Goal: Transaction & Acquisition: Purchase product/service

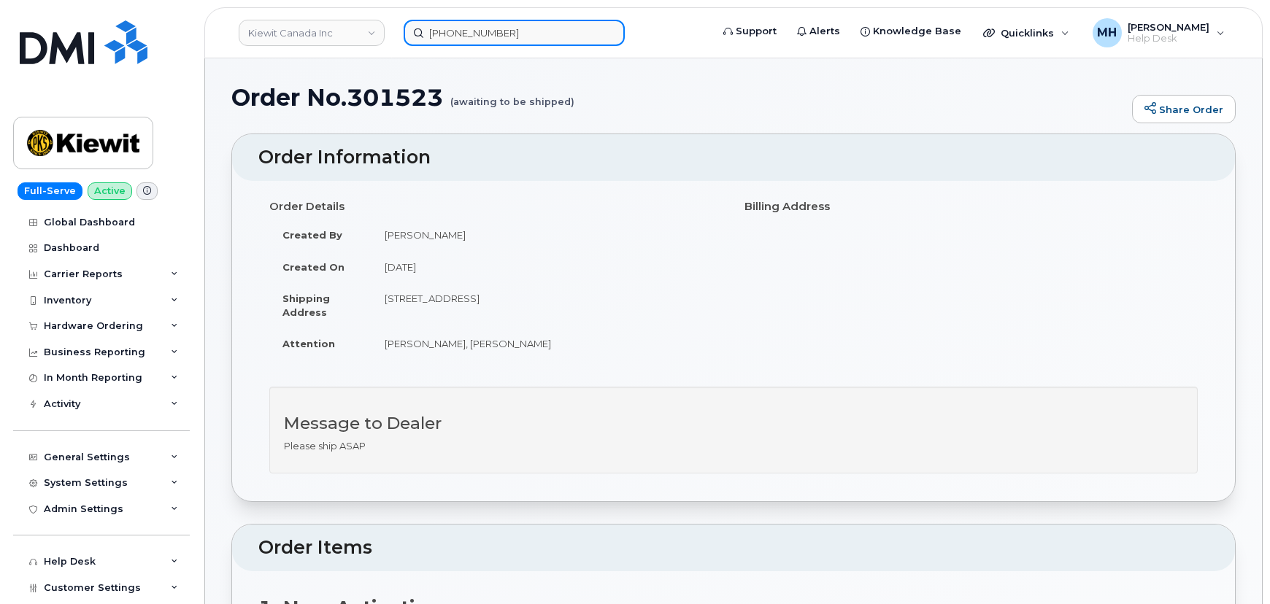
click at [481, 20] on input "850-826-6523" at bounding box center [513, 33] width 221 height 26
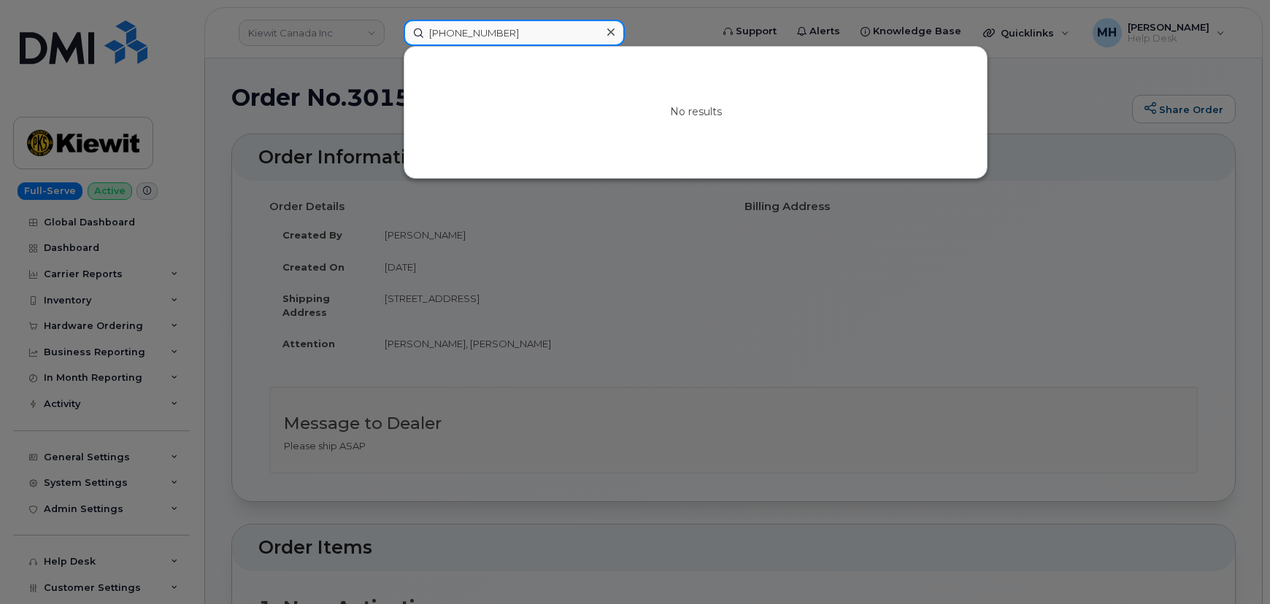
paste input "985-273-8187"
drag, startPoint x: 533, startPoint y: 31, endPoint x: 357, endPoint y: 39, distance: 176.8
click at [392, 32] on div "985-273-8187 No results" at bounding box center [552, 33] width 321 height 26
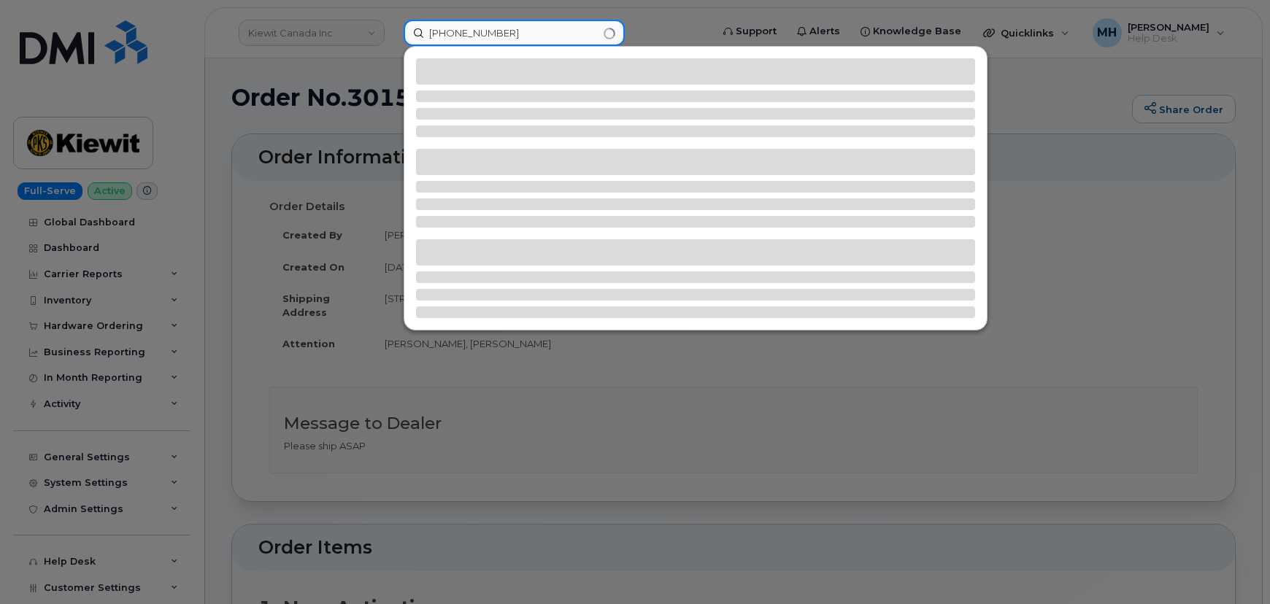
click at [513, 33] on input "985-273-8187" at bounding box center [513, 33] width 221 height 26
type input "985-273-8187"
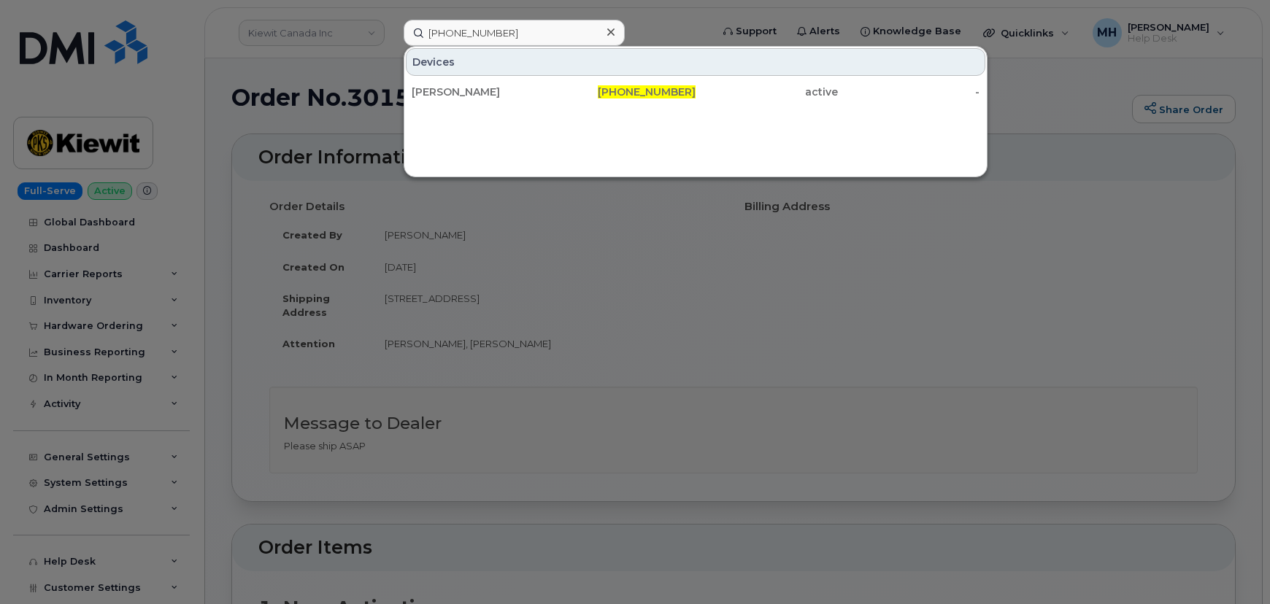
click at [1243, 196] on div at bounding box center [635, 302] width 1270 height 604
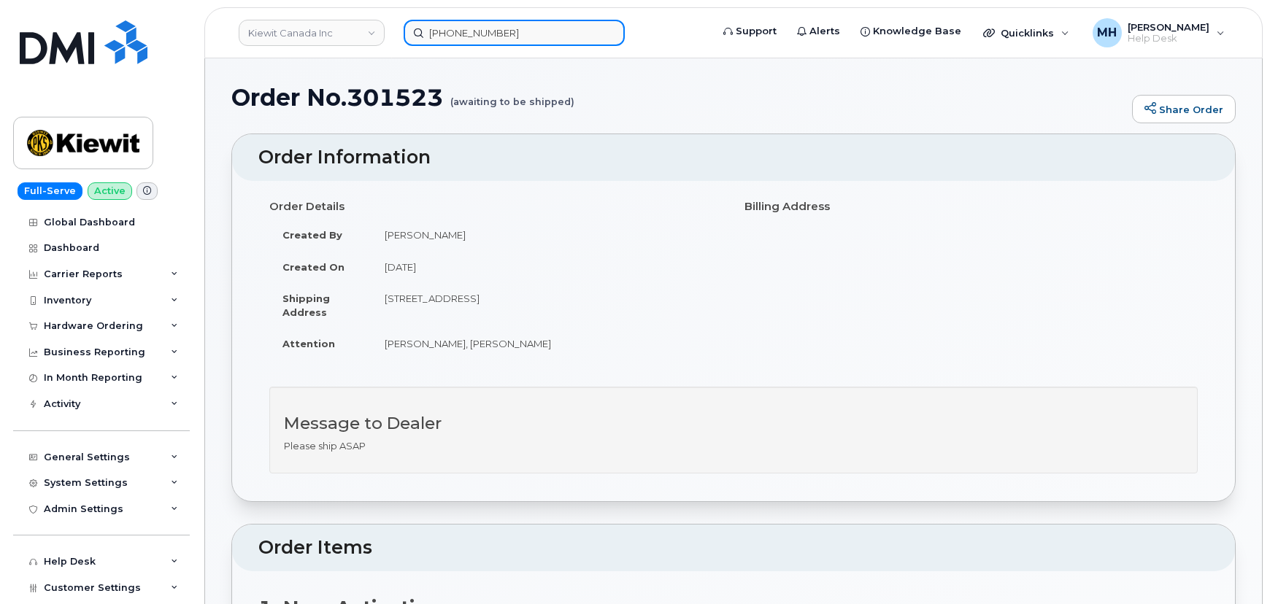
click at [573, 41] on input "985-273-8187" at bounding box center [513, 33] width 221 height 26
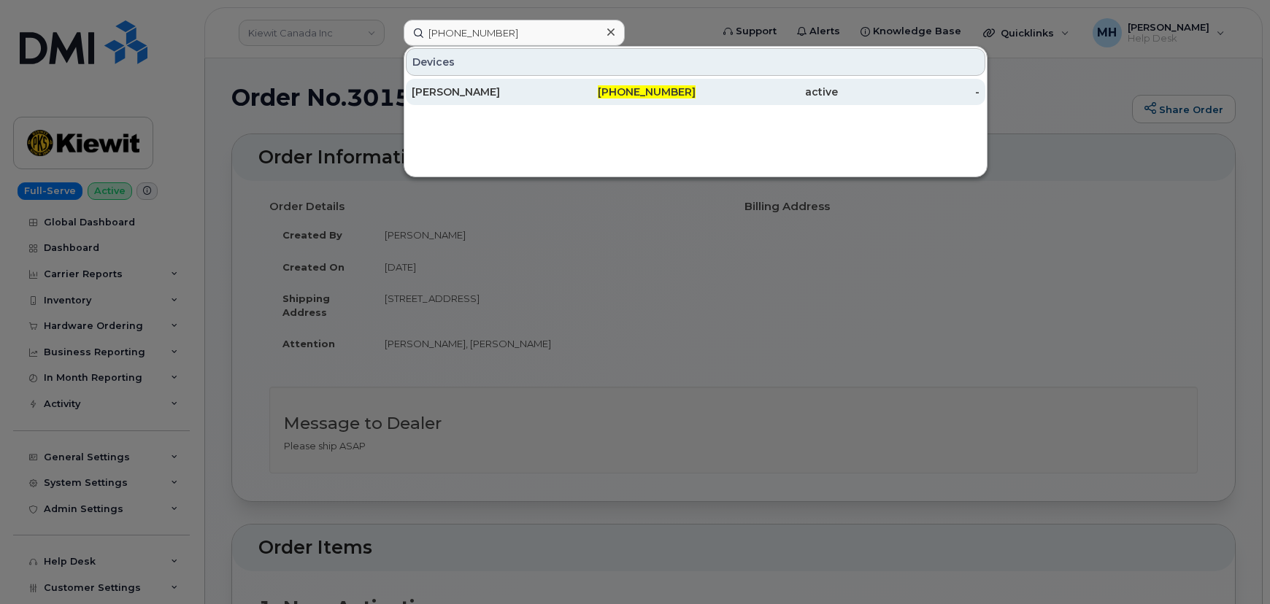
click at [561, 103] on div "985-273-8187" at bounding box center [625, 92] width 142 height 26
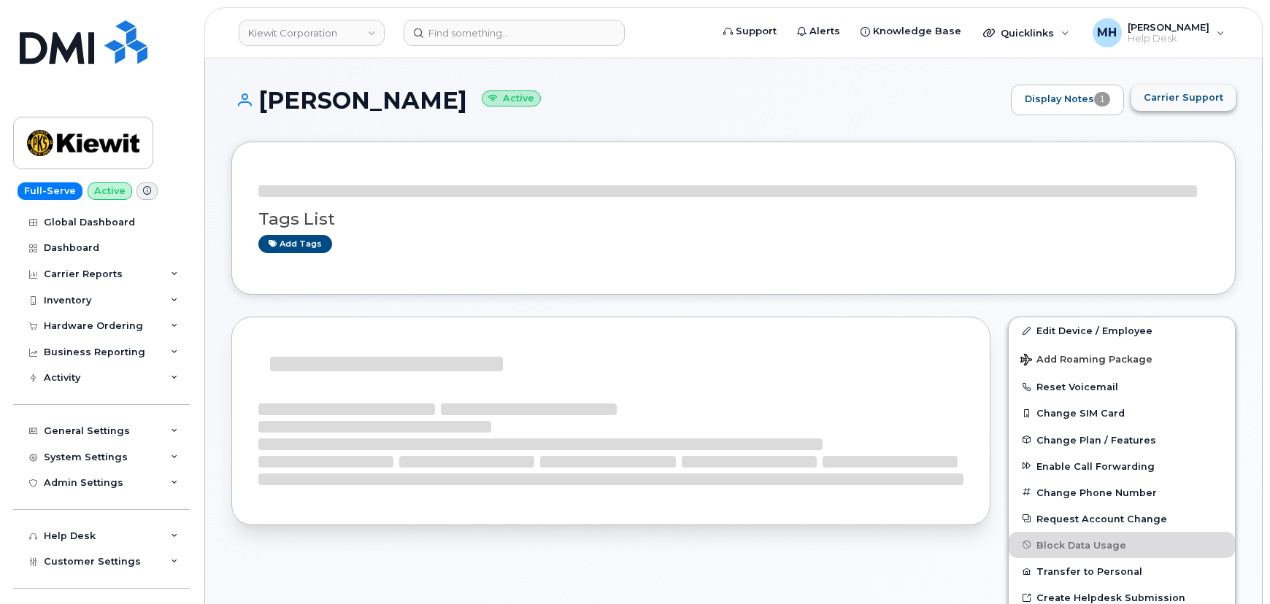
click at [1155, 104] on button "Carrier Support" at bounding box center [1183, 98] width 104 height 26
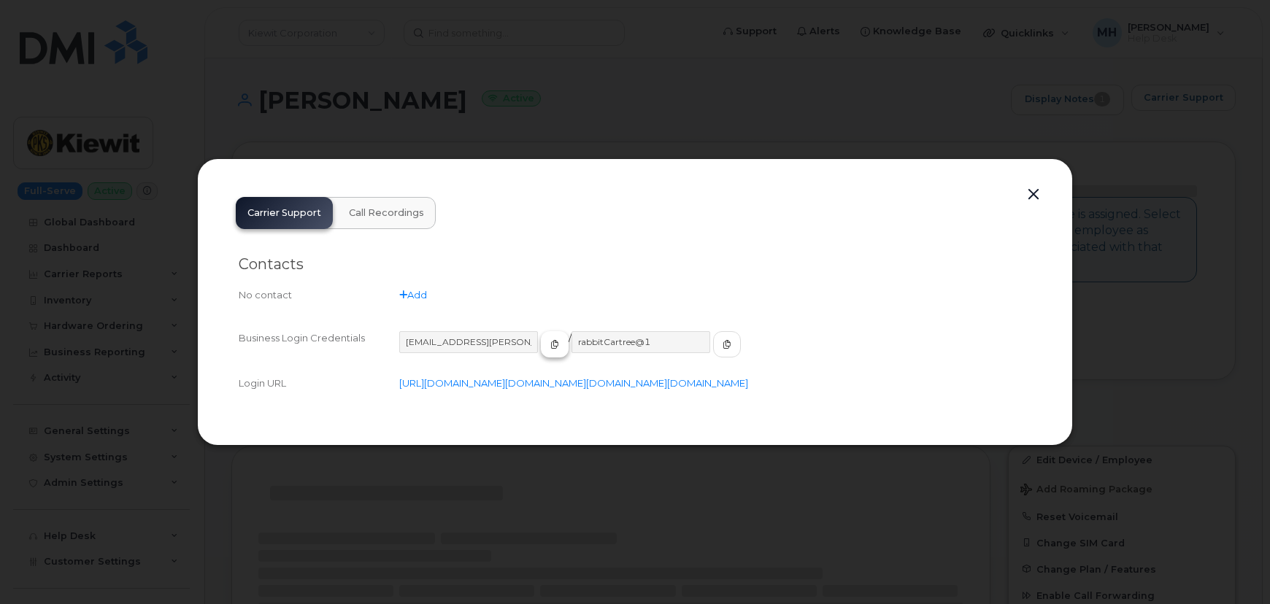
click at [548, 338] on span "button" at bounding box center [554, 344] width 13 height 13
click at [722, 340] on icon "button" at bounding box center [726, 344] width 9 height 9
click at [1032, 185] on button "button" at bounding box center [1033, 195] width 22 height 20
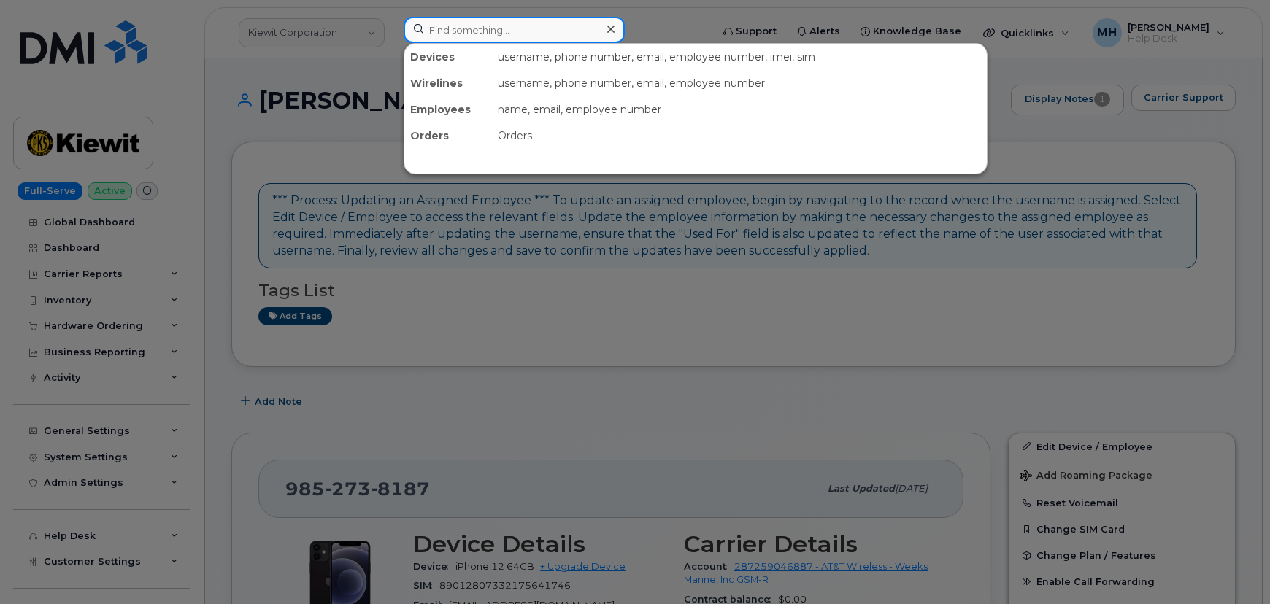
click at [498, 27] on input at bounding box center [513, 30] width 221 height 26
paste input "[PHONE_NUMBER]"
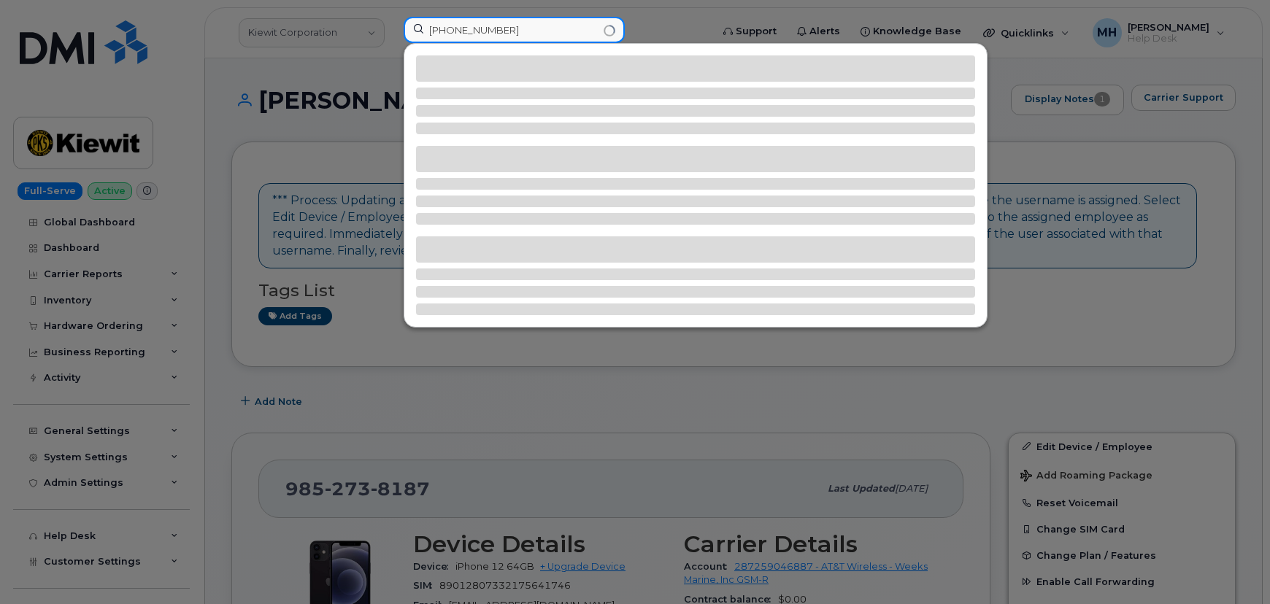
type input "[PHONE_NUMBER]"
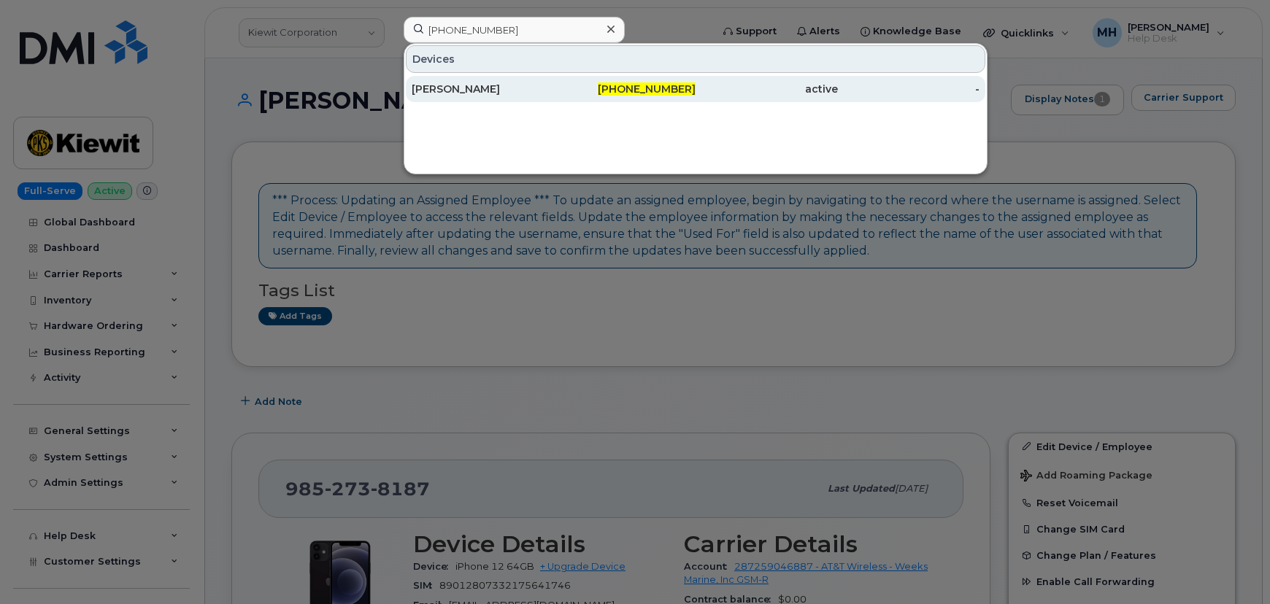
click at [452, 93] on div "[PERSON_NAME]" at bounding box center [483, 89] width 142 height 15
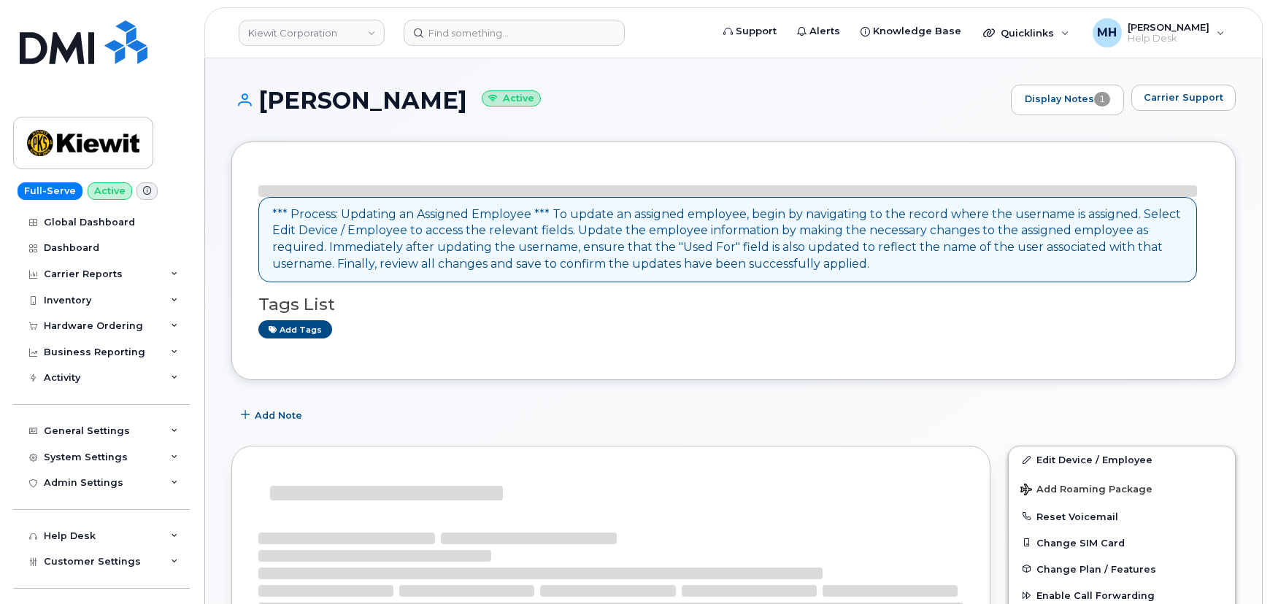
drag, startPoint x: 445, startPoint y: 104, endPoint x: 266, endPoint y: 101, distance: 179.5
click at [266, 101] on h1 "Maninder Rana Active" at bounding box center [617, 101] width 772 height 26
copy h1 "[PERSON_NAME]"
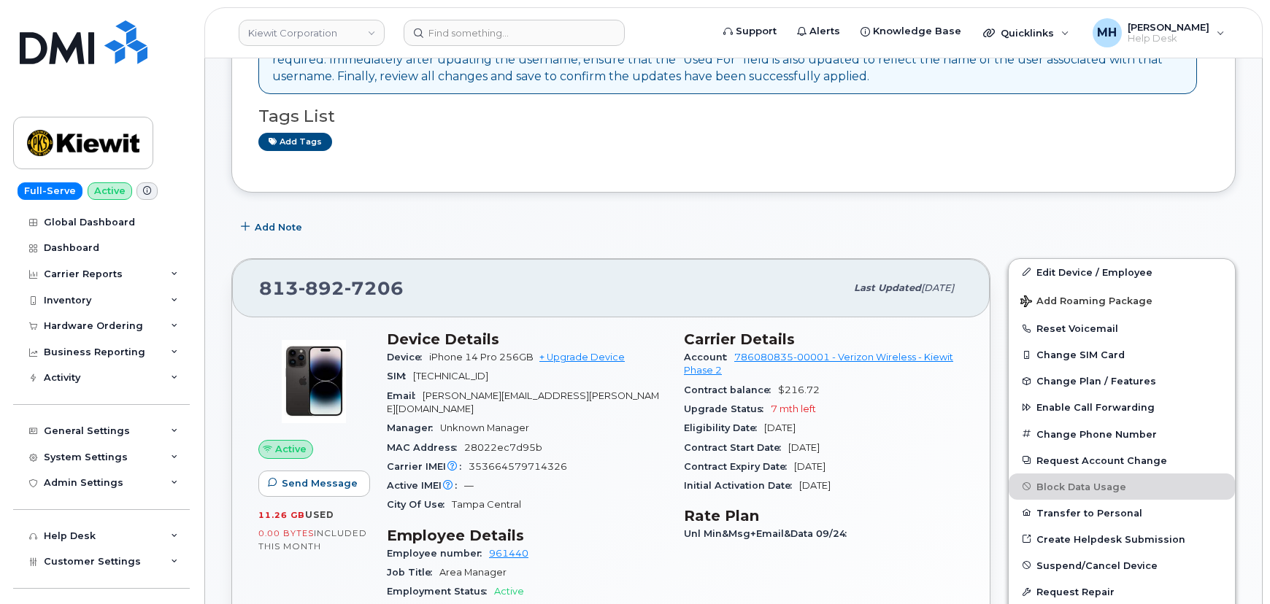
scroll to position [265, 0]
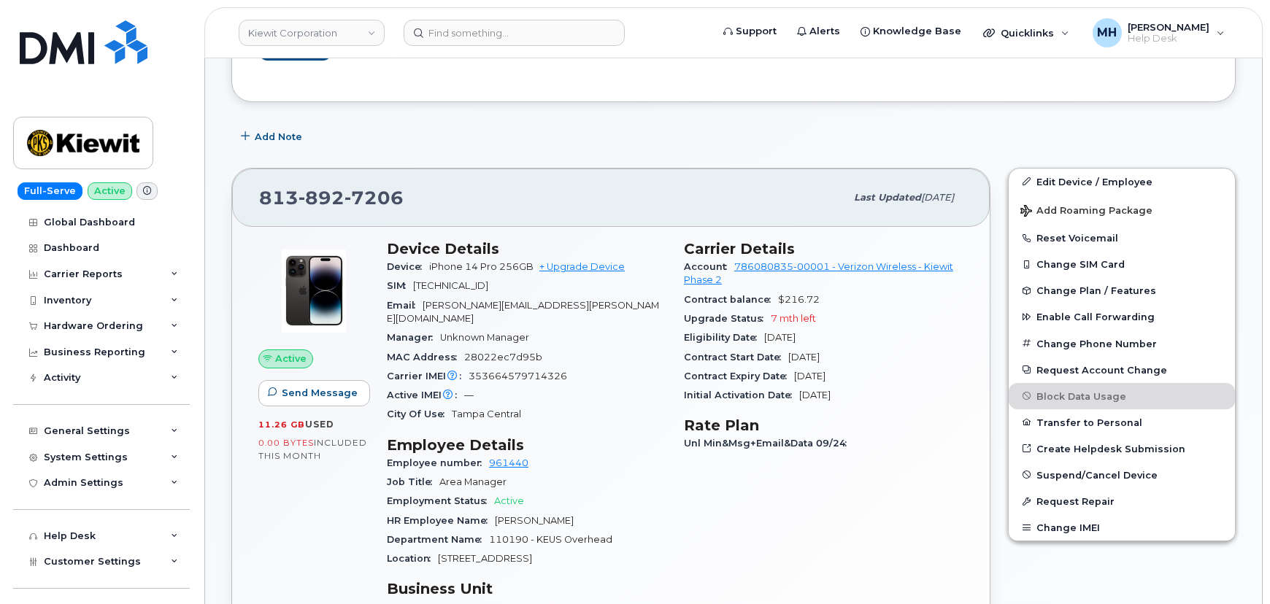
drag, startPoint x: 712, startPoint y: 357, endPoint x: 868, endPoint y: 357, distance: 156.1
click at [866, 357] on div "Contract Start Date May 10, 2024" at bounding box center [823, 357] width 279 height 19
click at [873, 357] on div "Contract Start Date May 10, 2024" at bounding box center [823, 357] width 279 height 19
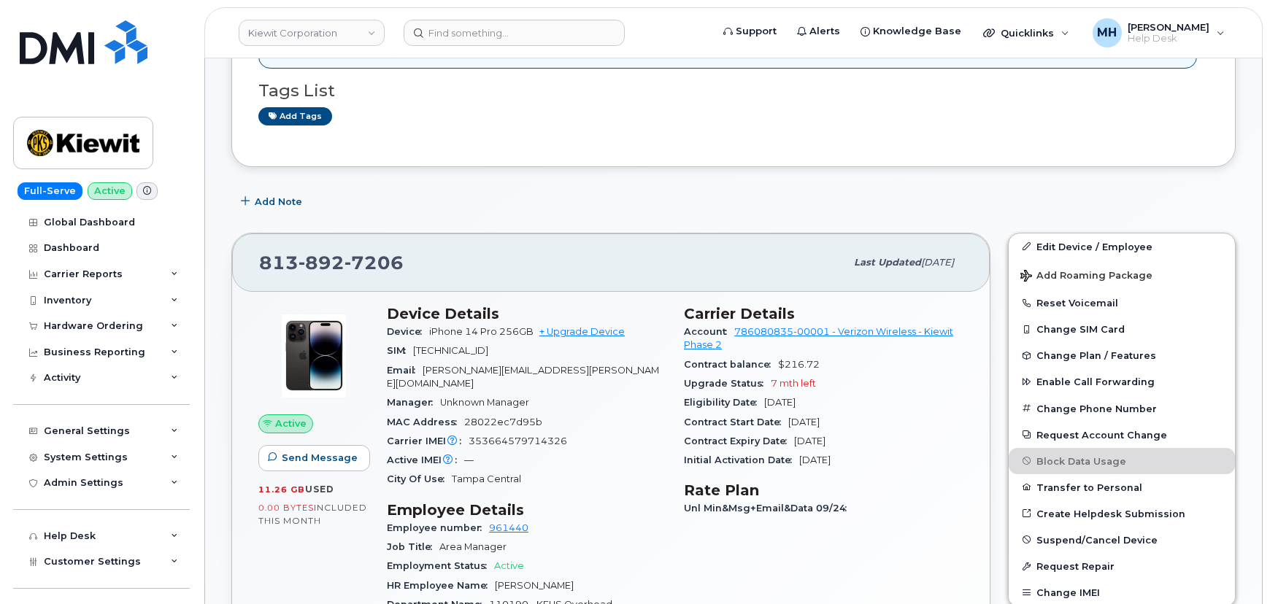
scroll to position [198, 0]
drag, startPoint x: 405, startPoint y: 262, endPoint x: 262, endPoint y: 252, distance: 143.4
click at [262, 252] on div "813 892 7206" at bounding box center [552, 264] width 586 height 31
copy span "813 892 7206"
click at [643, 395] on div "Manager Unknown Manager" at bounding box center [526, 404] width 279 height 19
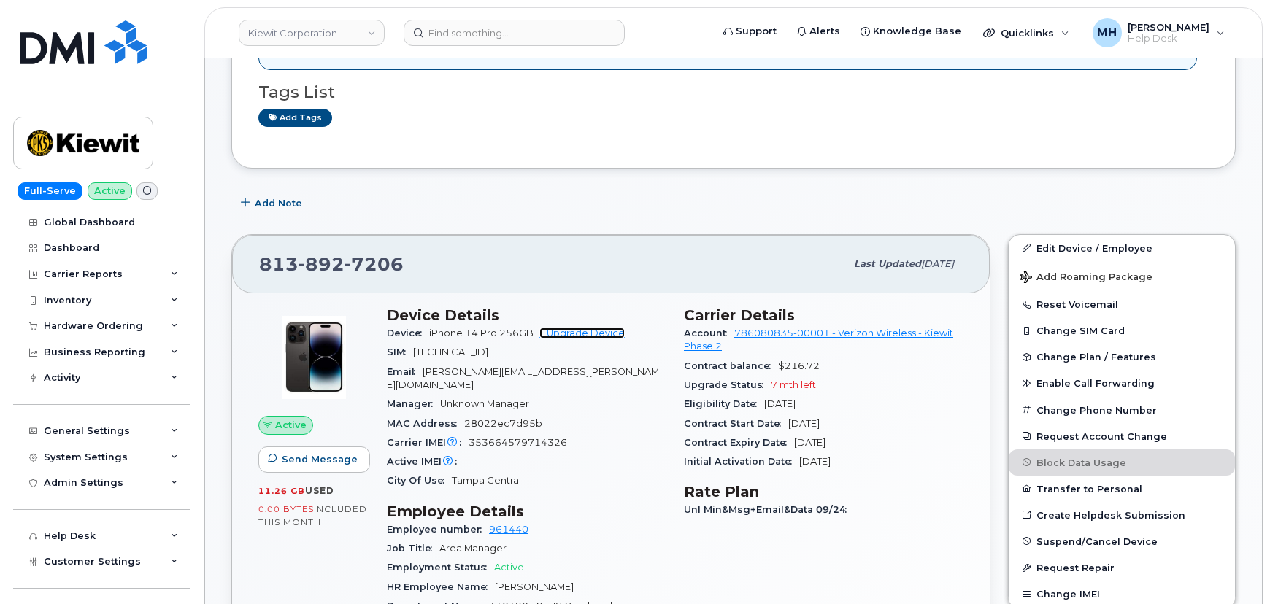
click at [576, 334] on link "+ Upgrade Device" at bounding box center [581, 333] width 85 height 11
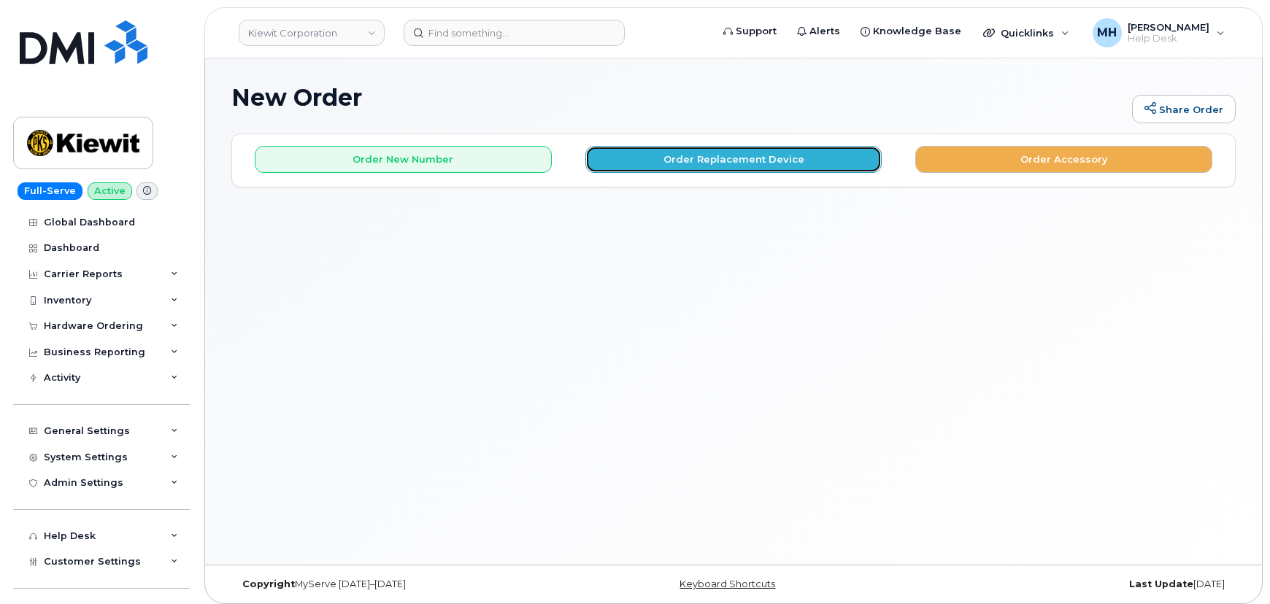
click at [668, 164] on button "Order Replacement Device" at bounding box center [733, 159] width 297 height 27
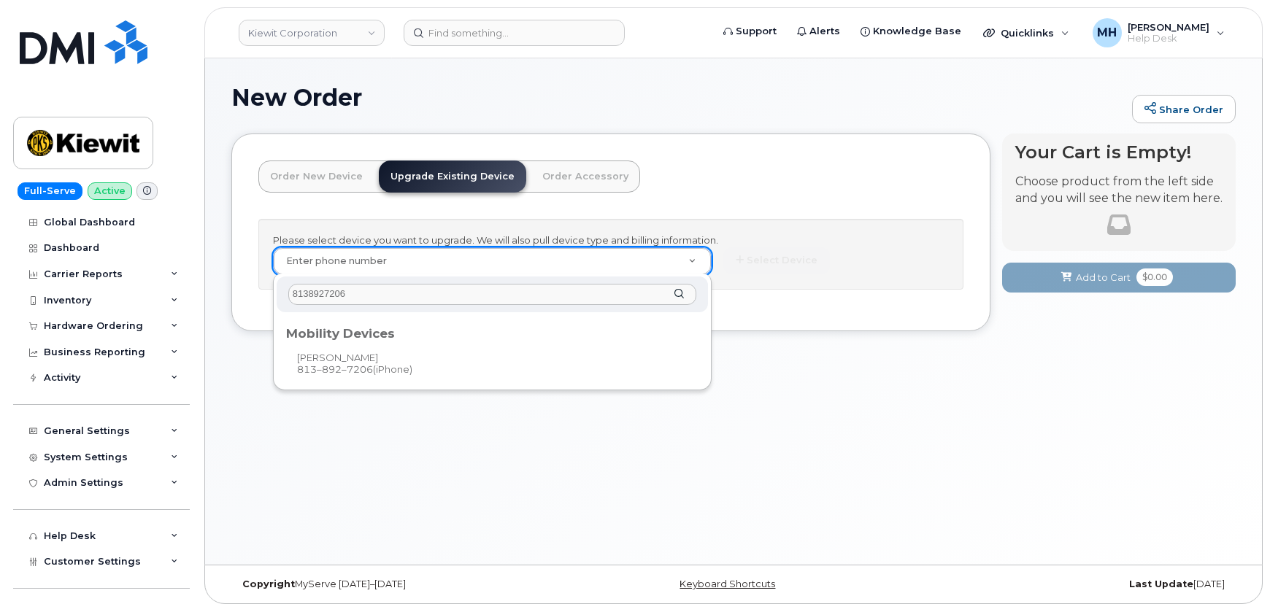
type input "8138927206"
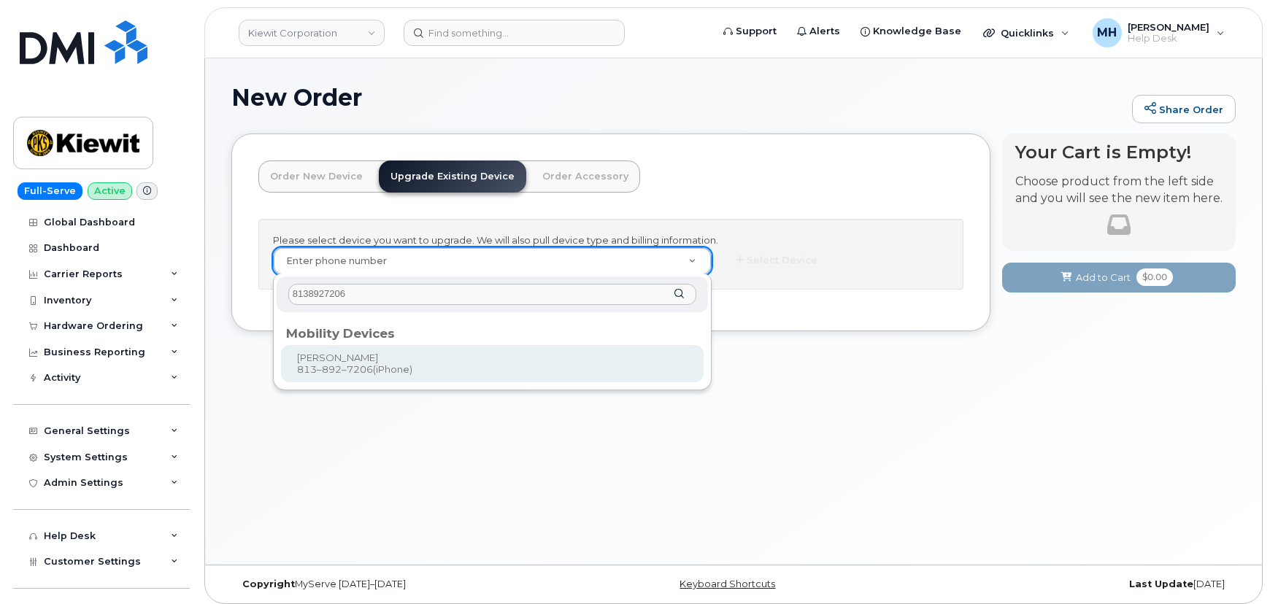
type input "1172480"
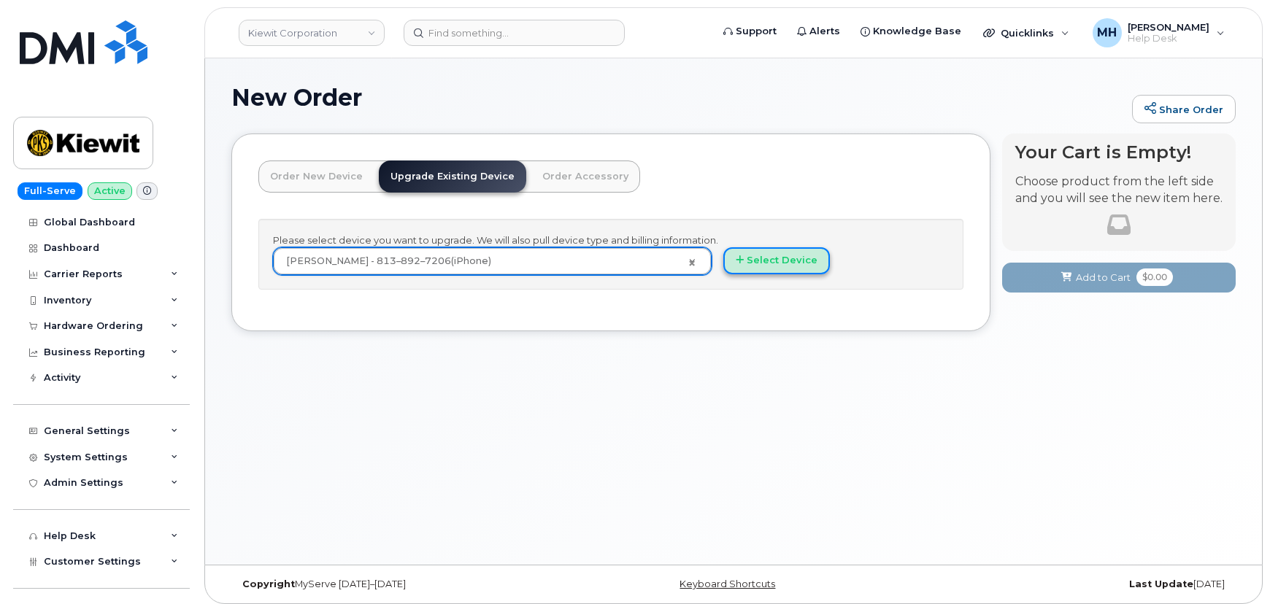
click at [789, 262] on button "Select Device" at bounding box center [776, 260] width 107 height 27
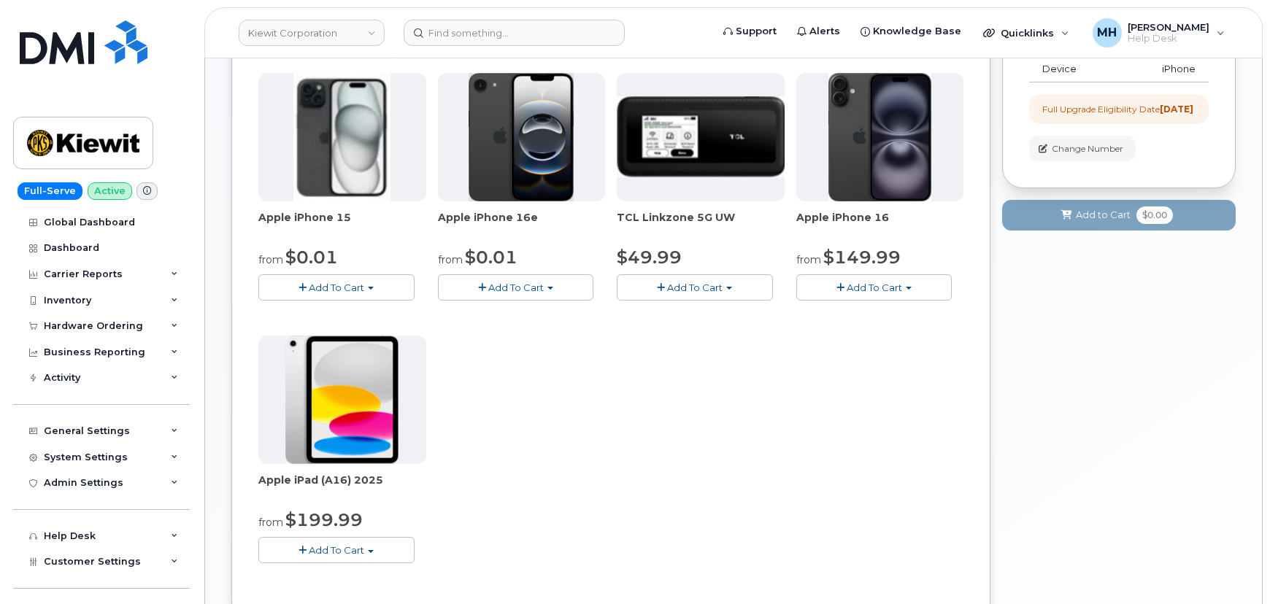
scroll to position [132, 0]
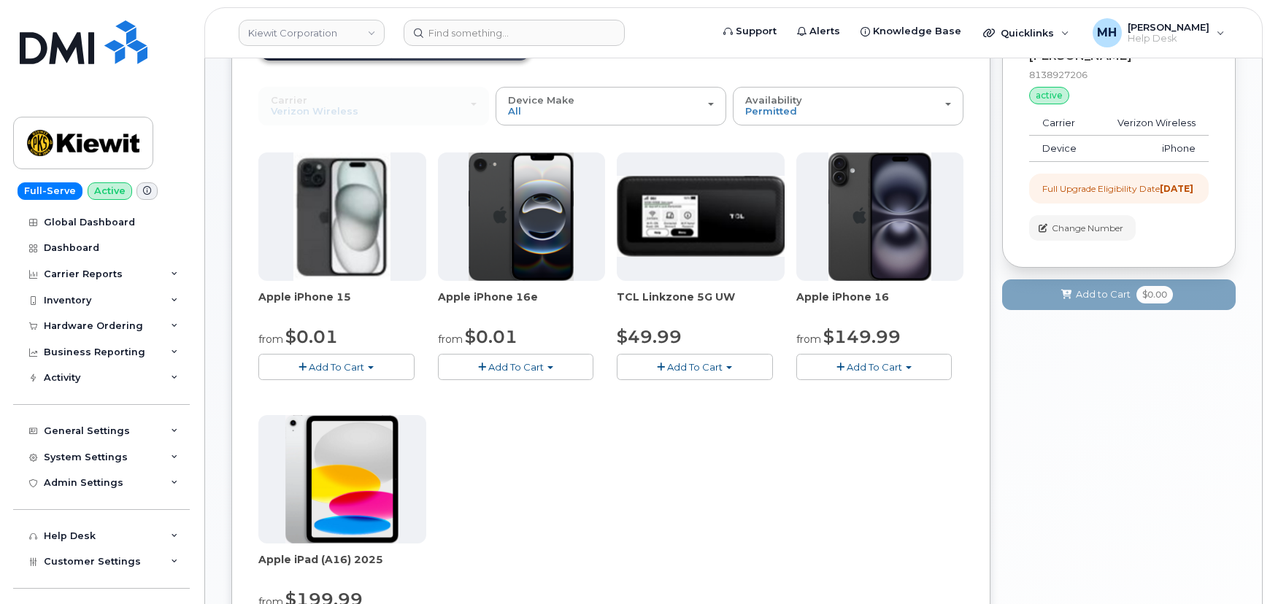
click at [619, 421] on div "Apple iPhone 15 from $0.01 Add To Cart $0.01 - 2 Year Upgrade (128GB) $729.99 -…" at bounding box center [610, 409] width 705 height 514
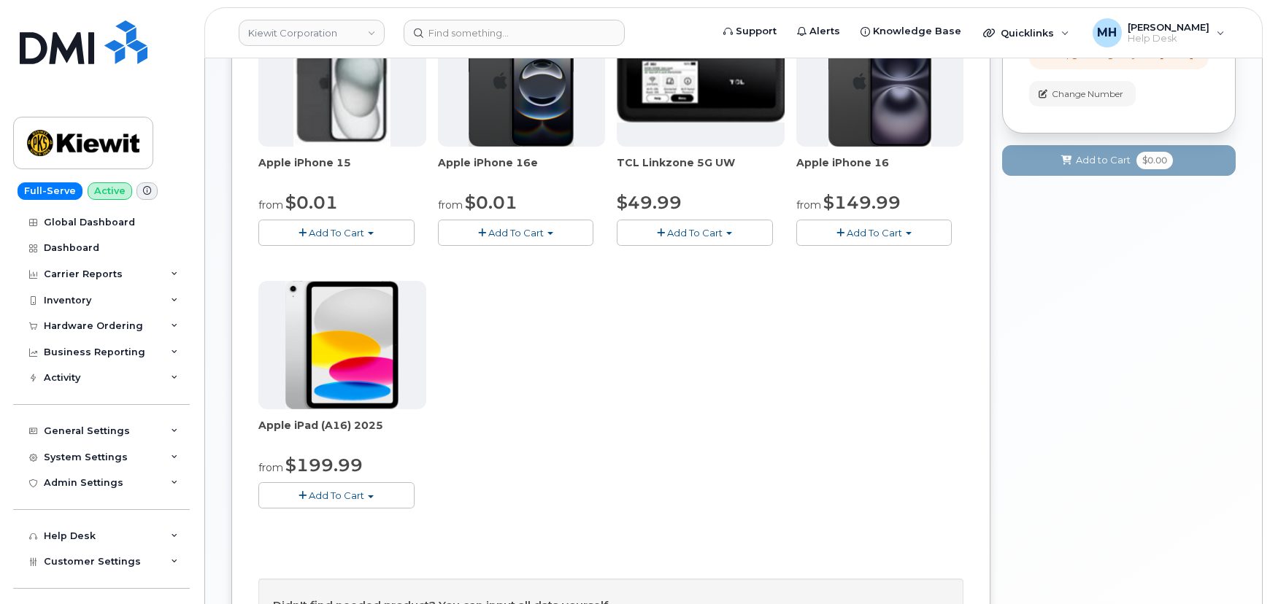
scroll to position [66, 0]
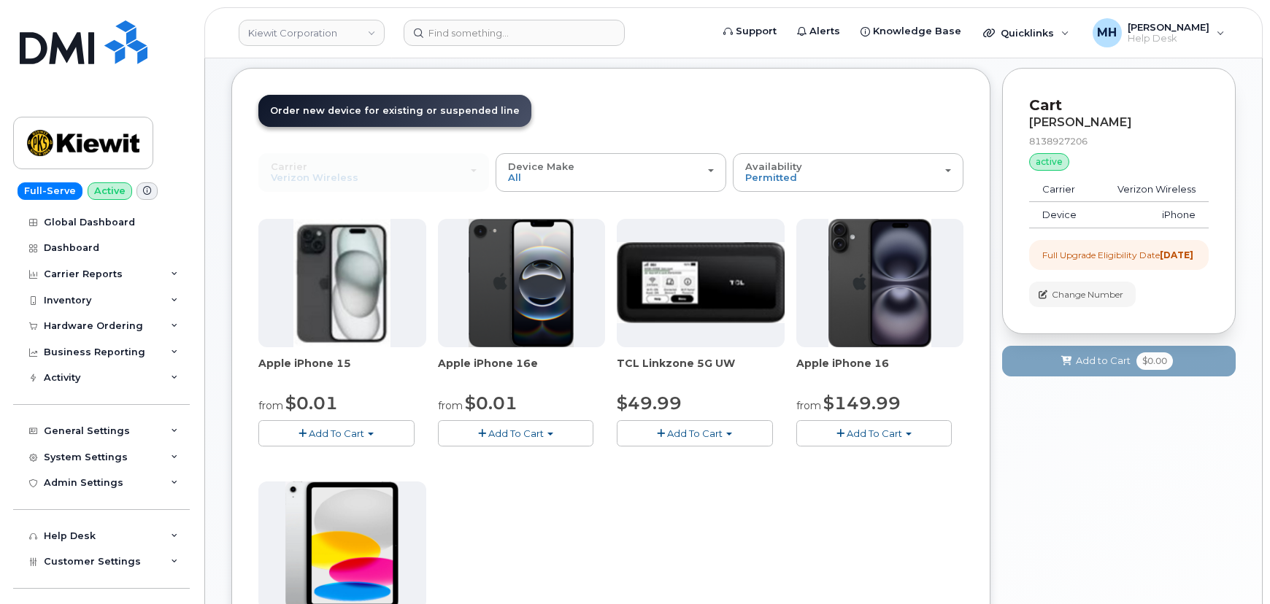
click at [836, 436] on span "button" at bounding box center [840, 433] width 8 height 9
click at [692, 495] on div "Apple iPhone 15 from $0.01 Add To Cart $0.01 - 2 Year Upgrade (128GB) $729.99 -…" at bounding box center [610, 476] width 705 height 514
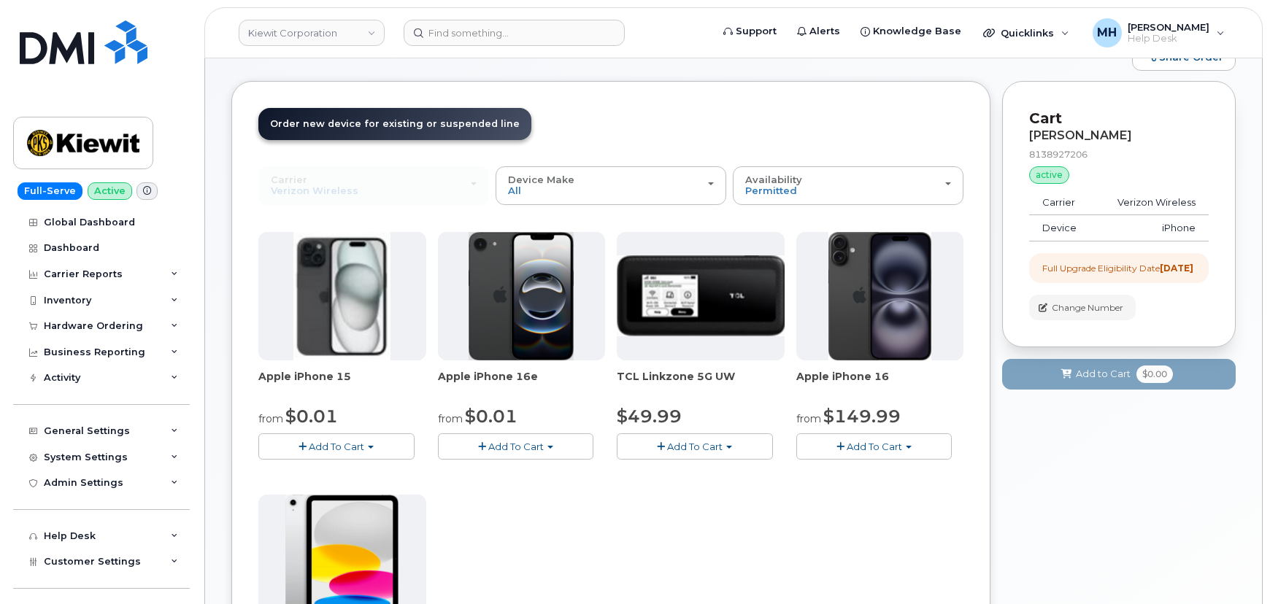
scroll to position [132, 0]
